Goal: Information Seeking & Learning: Learn about a topic

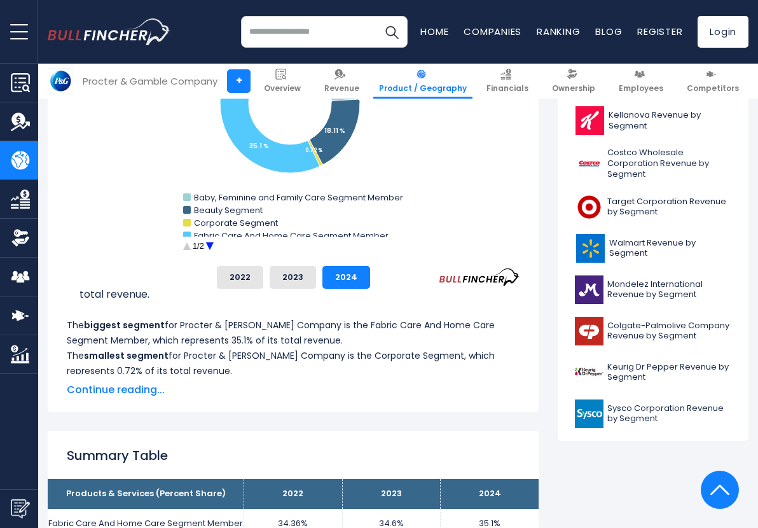
scroll to position [454, 0]
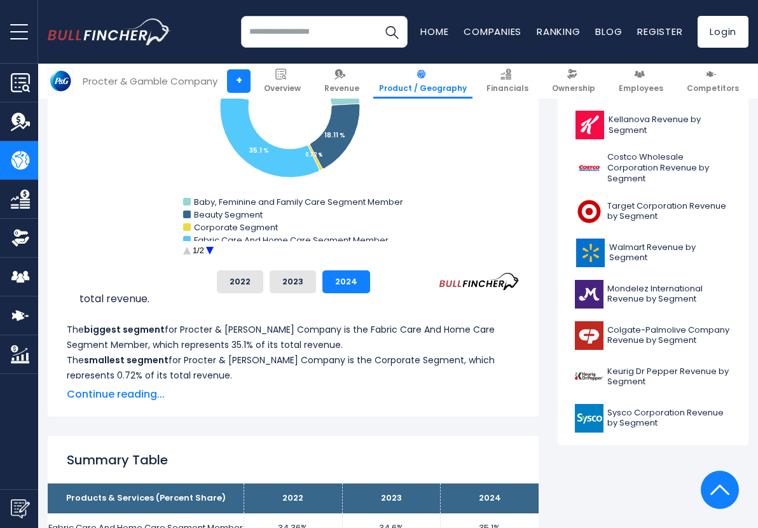
click at [135, 391] on span "Continue reading..." at bounding box center [293, 394] width 453 height 15
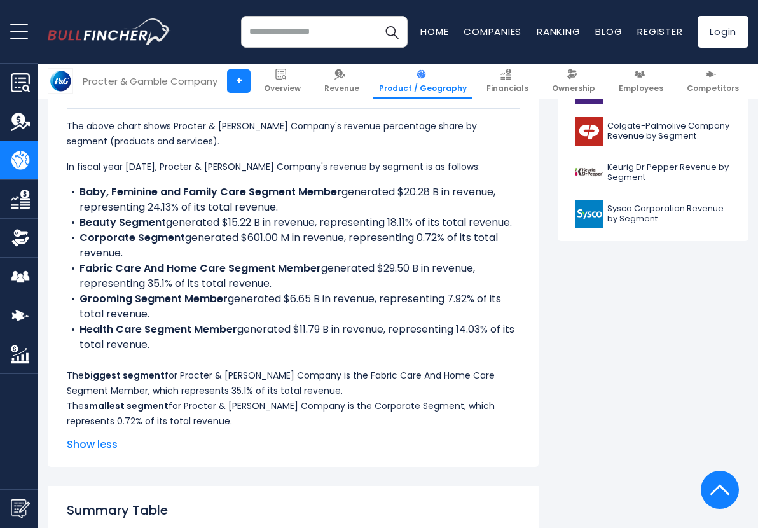
scroll to position [668, 0]
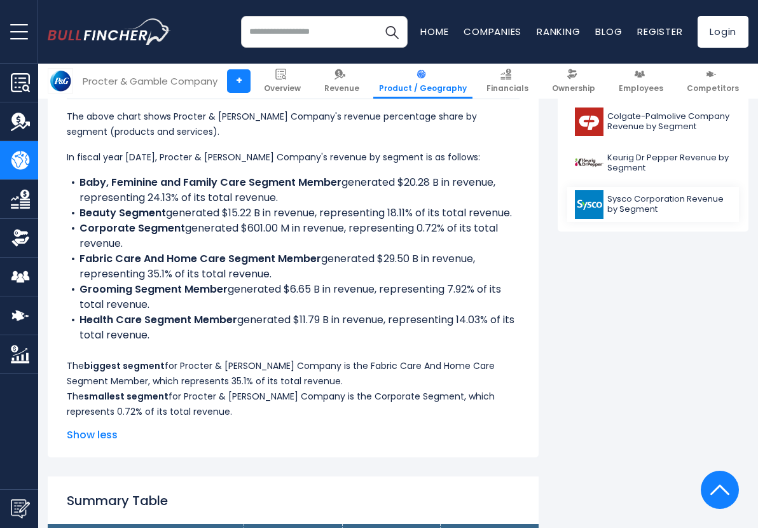
click at [589, 195] on img at bounding box center [589, 204] width 29 height 29
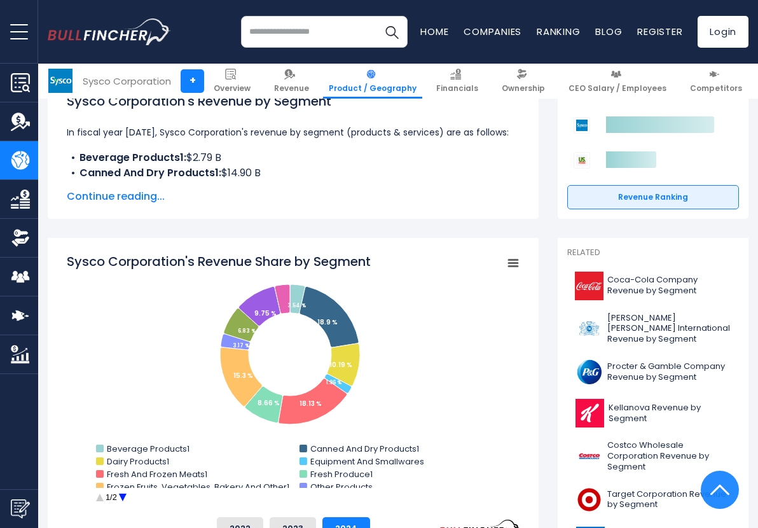
scroll to position [212, 0]
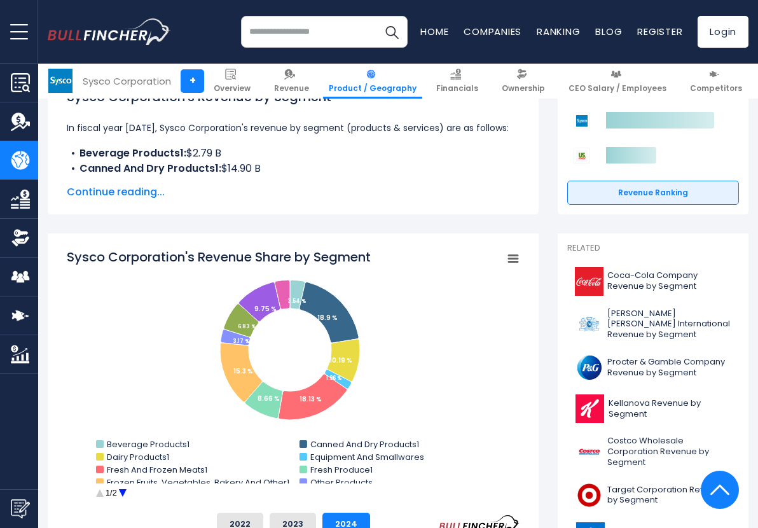
click at [61, 79] on img at bounding box center [60, 81] width 24 height 24
click at [388, 29] on img "Search" at bounding box center [391, 32] width 17 height 17
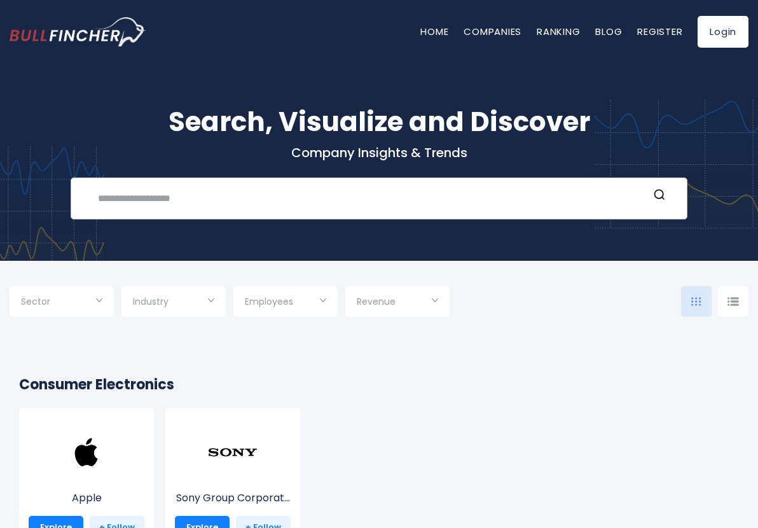
click at [202, 198] on input "text" at bounding box center [369, 198] width 558 height 24
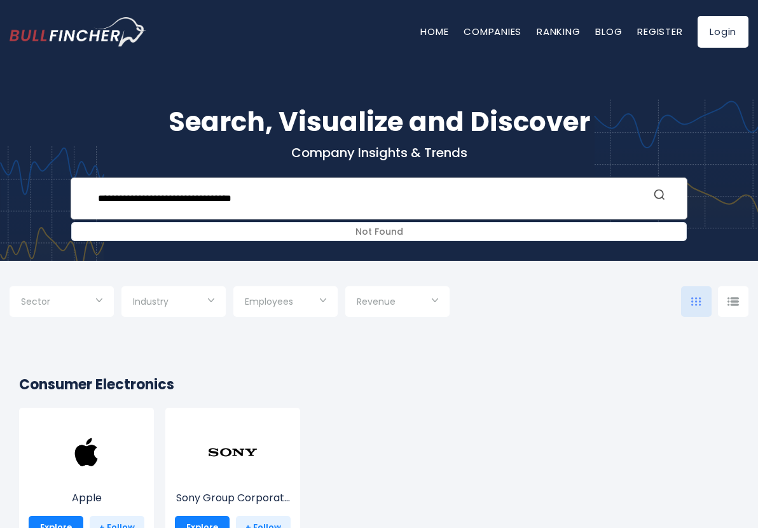
type input "**********"
click at [661, 195] on icon "Search" at bounding box center [659, 194] width 13 height 13
